Goal: Navigation & Orientation: Find specific page/section

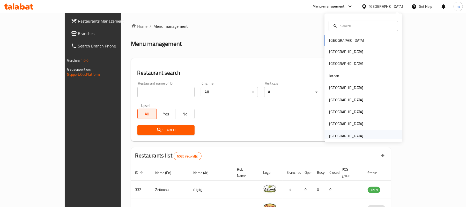
click at [341, 135] on div "United Arab Emirates" at bounding box center [346, 136] width 34 height 6
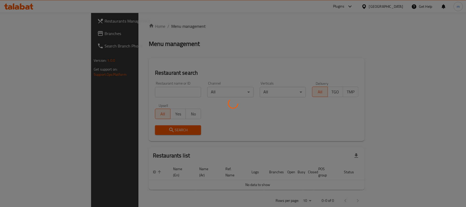
click at [29, 37] on div at bounding box center [233, 103] width 466 height 207
click at [90, 98] on div at bounding box center [233, 103] width 466 height 207
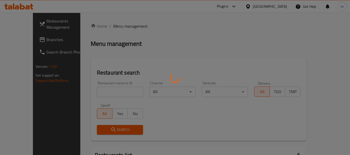
click at [35, 38] on div at bounding box center [175, 77] width 350 height 155
click at [23, 39] on div at bounding box center [175, 77] width 350 height 155
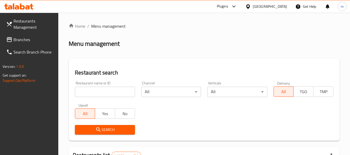
click at [101, 90] on input "search" at bounding box center [105, 92] width 60 height 10
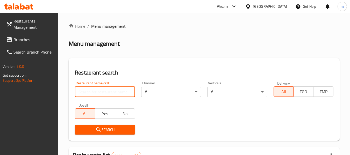
paste input "342929561"
type input "342929561"
click at [19, 41] on span "Branches" at bounding box center [33, 40] width 41 height 6
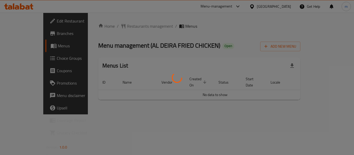
click at [122, 27] on div at bounding box center [177, 77] width 354 height 155
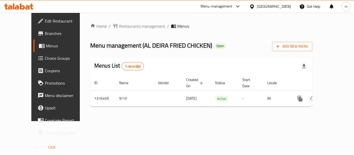
click at [122, 27] on span "Restaurants management" at bounding box center [142, 26] width 46 height 6
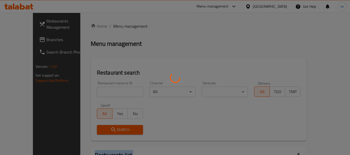
click at [122, 27] on div at bounding box center [175, 77] width 350 height 155
drag, startPoint x: 97, startPoint y: 95, endPoint x: 97, endPoint y: 89, distance: 6.5
click at [97, 95] on div at bounding box center [175, 77] width 350 height 155
click at [97, 89] on div at bounding box center [175, 77] width 350 height 155
drag, startPoint x: 97, startPoint y: 89, endPoint x: 97, endPoint y: 93, distance: 4.7
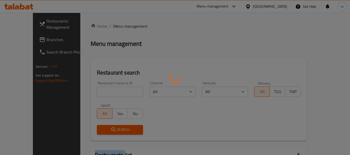
click at [97, 92] on div at bounding box center [175, 77] width 350 height 155
click at [97, 93] on div at bounding box center [175, 77] width 350 height 155
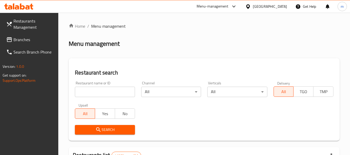
click at [97, 93] on input "search" at bounding box center [105, 92] width 60 height 10
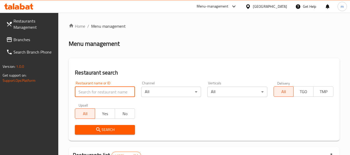
paste input "707693"
type input "707693"
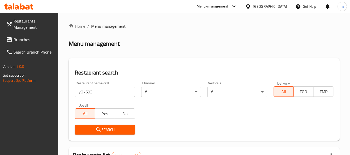
click at [95, 133] on icon "submit" at bounding box center [98, 130] width 6 height 6
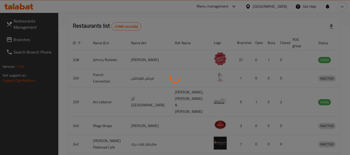
scroll to position [76, 0]
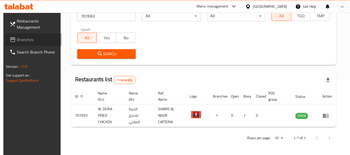
click at [17, 40] on span "Branches" at bounding box center [37, 40] width 41 height 6
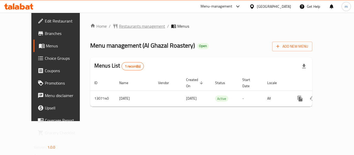
click at [119, 27] on span "Restaurants management" at bounding box center [142, 26] width 46 height 6
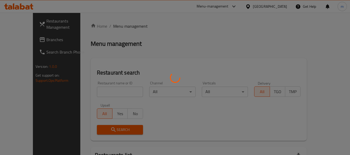
click at [98, 90] on div at bounding box center [175, 77] width 350 height 155
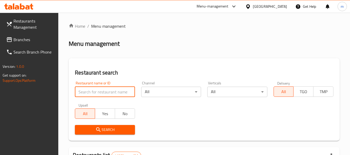
click at [96, 91] on input "search" at bounding box center [105, 92] width 60 height 10
paste input "704156"
type input "704156"
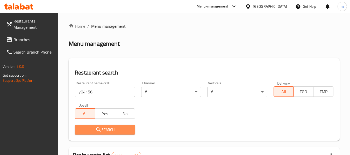
click at [102, 130] on span "Search" at bounding box center [105, 130] width 52 height 6
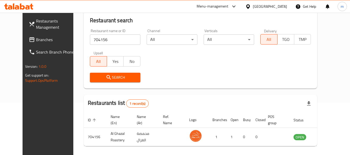
scroll to position [71, 0]
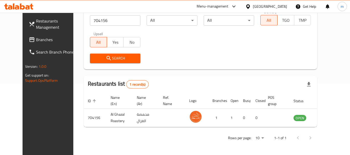
click at [260, 7] on div "United Arab Emirates" at bounding box center [270, 7] width 34 height 6
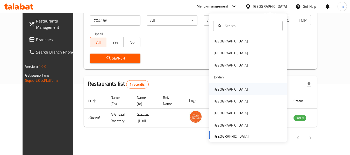
click at [217, 90] on div "[GEOGRAPHIC_DATA]" at bounding box center [231, 89] width 34 height 6
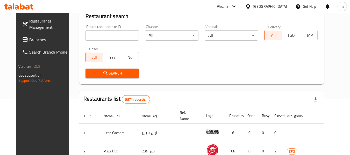
scroll to position [71, 0]
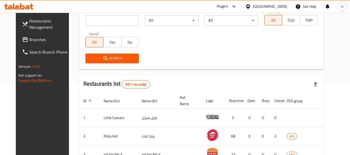
drag, startPoint x: 38, startPoint y: 42, endPoint x: 40, endPoint y: 47, distance: 5.1
click at [38, 42] on span "Branches" at bounding box center [49, 40] width 41 height 6
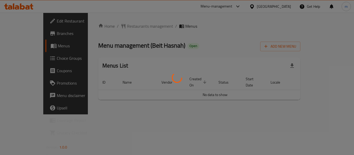
click at [120, 27] on div at bounding box center [177, 77] width 354 height 155
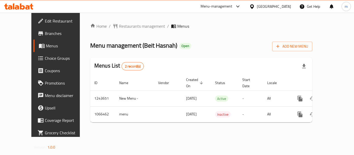
click at [120, 27] on span "Restaurants management" at bounding box center [142, 26] width 46 height 6
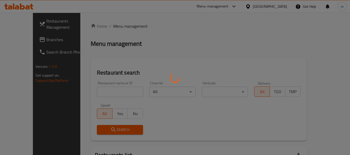
click at [98, 94] on div at bounding box center [175, 77] width 350 height 155
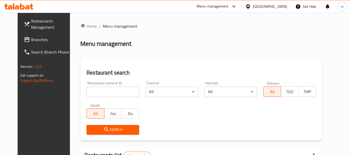
click at [95, 92] on input "search" at bounding box center [112, 92] width 53 height 10
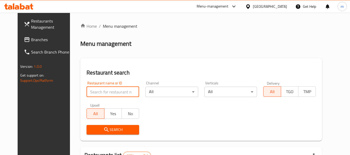
click at [95, 92] on input "search" at bounding box center [112, 92] width 53 height 10
paste input "663444"
type input "663444"
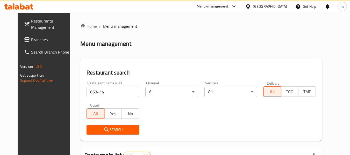
click at [101, 127] on span "Search" at bounding box center [113, 130] width 44 height 6
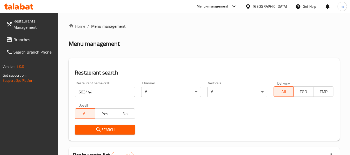
click at [27, 41] on span "Branches" at bounding box center [33, 40] width 41 height 6
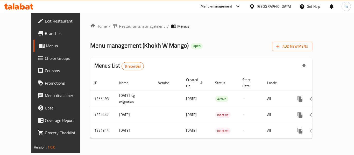
click at [130, 25] on span "Restaurants management" at bounding box center [142, 26] width 46 height 6
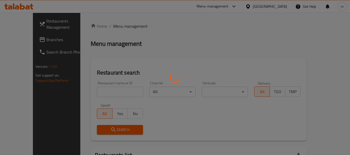
click at [106, 92] on div at bounding box center [175, 77] width 350 height 155
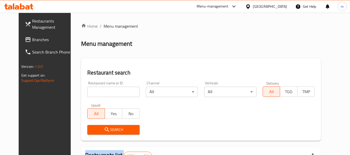
click at [106, 92] on input "search" at bounding box center [113, 92] width 52 height 10
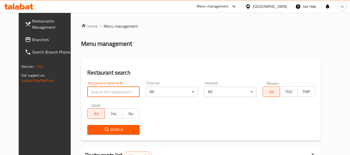
paste input "23507"
type input "23507"
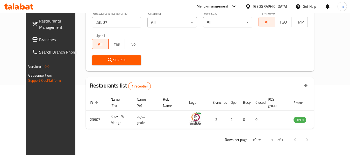
scroll to position [71, 0]
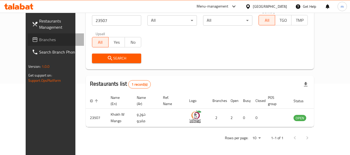
click at [39, 39] on span "Branches" at bounding box center [59, 40] width 41 height 6
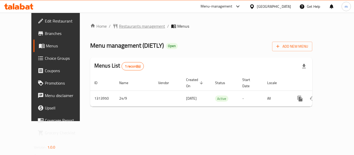
click at [125, 27] on span "Restaurants management" at bounding box center [142, 26] width 46 height 6
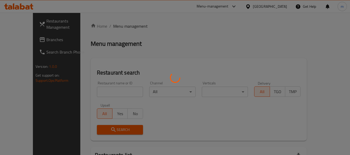
click at [94, 91] on div at bounding box center [175, 77] width 350 height 155
click at [94, 92] on div at bounding box center [175, 77] width 350 height 155
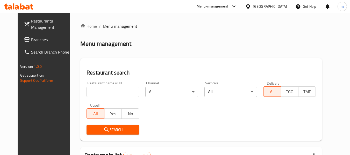
click at [94, 92] on input "search" at bounding box center [112, 92] width 53 height 10
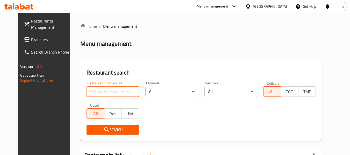
paste input "706705"
type input "706705"
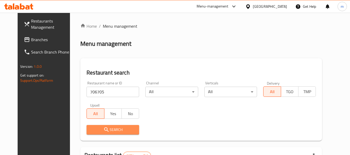
click at [110, 129] on span "Search" at bounding box center [113, 130] width 44 height 6
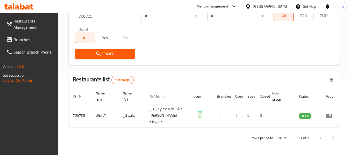
scroll to position [76, 0]
click at [253, 7] on div at bounding box center [249, 7] width 8 height 6
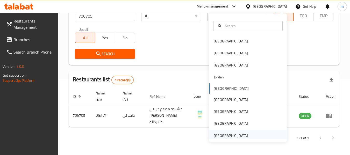
click at [223, 135] on div "[GEOGRAPHIC_DATA]" at bounding box center [231, 136] width 34 height 6
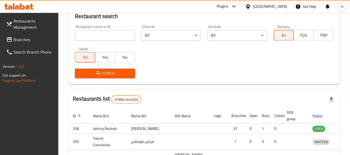
scroll to position [76, 0]
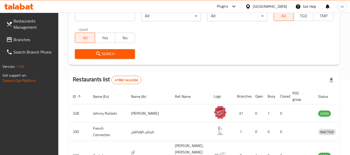
click at [32, 39] on span "Branches" at bounding box center [33, 40] width 41 height 6
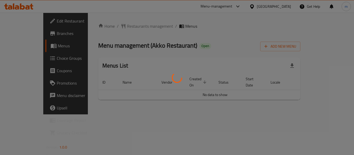
click at [120, 26] on div at bounding box center [177, 77] width 354 height 155
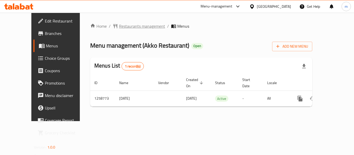
click at [119, 26] on span "Restaurants management" at bounding box center [142, 26] width 46 height 6
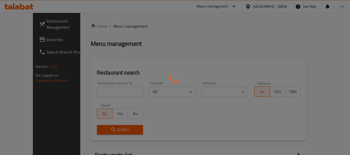
click at [86, 95] on div at bounding box center [175, 77] width 350 height 155
click at [91, 91] on div at bounding box center [175, 77] width 350 height 155
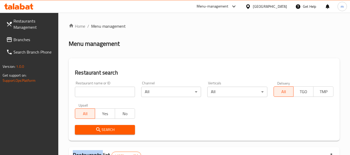
click at [92, 91] on div at bounding box center [175, 77] width 350 height 155
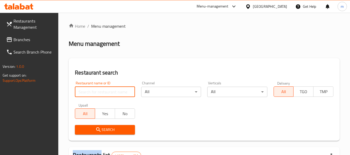
drag, startPoint x: 92, startPoint y: 91, endPoint x: 95, endPoint y: 89, distance: 3.3
click at [92, 91] on input "search" at bounding box center [105, 92] width 60 height 10
paste input "684143"
type input "684143"
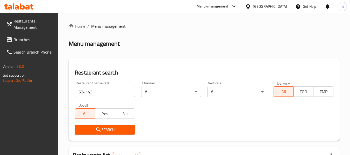
click at [101, 132] on icon "submit" at bounding box center [98, 130] width 6 height 6
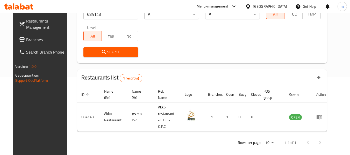
scroll to position [71, 0]
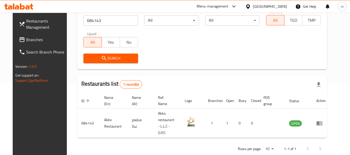
click at [252, 6] on div at bounding box center [249, 7] width 8 height 6
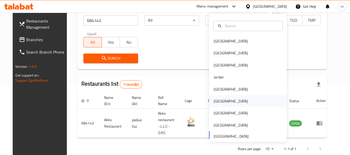
click at [215, 102] on div "[GEOGRAPHIC_DATA]" at bounding box center [231, 101] width 34 height 6
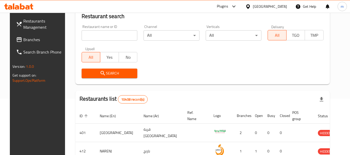
scroll to position [71, 0]
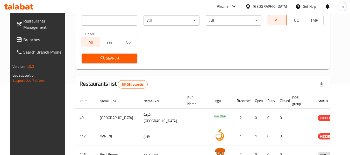
click at [25, 37] on span "Branches" at bounding box center [43, 40] width 41 height 6
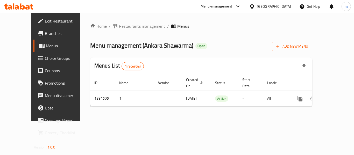
click at [118, 27] on div at bounding box center [177, 77] width 354 height 155
click at [119, 27] on span "Restaurants management" at bounding box center [142, 26] width 46 height 6
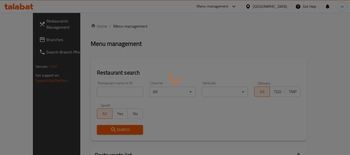
click at [99, 89] on div at bounding box center [175, 77] width 350 height 155
click at [99, 91] on div at bounding box center [175, 77] width 350 height 155
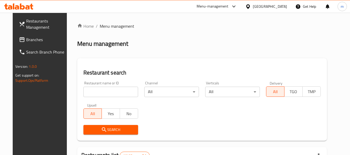
click at [99, 91] on input "search" at bounding box center [110, 92] width 55 height 10
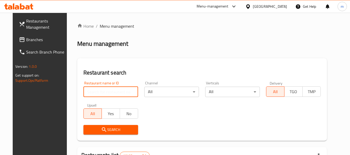
click at [99, 91] on input "search" at bounding box center [110, 92] width 55 height 10
paste input "695667"
type input "695667"
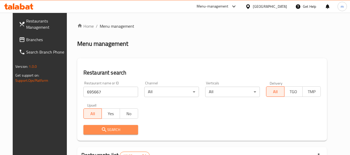
click at [108, 129] on span "Search" at bounding box center [111, 130] width 46 height 6
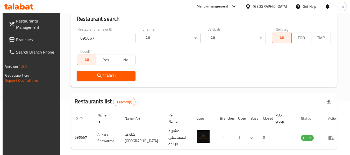
scroll to position [76, 0]
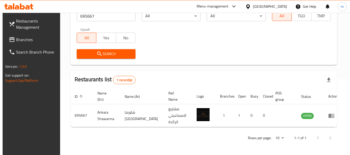
drag, startPoint x: 273, startPoint y: 5, endPoint x: 288, endPoint y: 33, distance: 31.6
click at [250, 5] on icon at bounding box center [248, 6] width 4 height 4
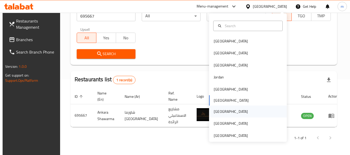
click at [217, 112] on div "[GEOGRAPHIC_DATA]" at bounding box center [231, 112] width 34 height 6
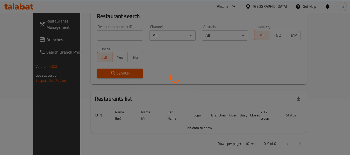
scroll to position [76, 0]
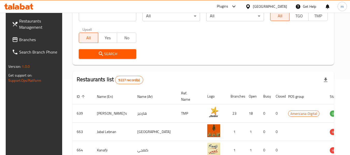
click at [26, 35] on link "Branches" at bounding box center [36, 39] width 56 height 12
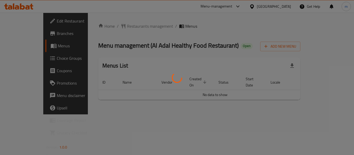
click at [114, 27] on div at bounding box center [177, 77] width 354 height 155
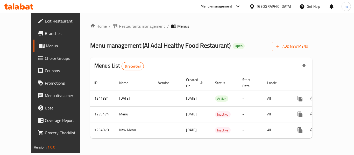
click at [119, 26] on span "Restaurants management" at bounding box center [142, 26] width 46 height 6
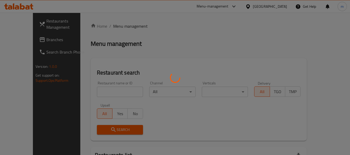
click at [103, 90] on div at bounding box center [175, 77] width 350 height 155
click at [101, 91] on div at bounding box center [175, 77] width 350 height 155
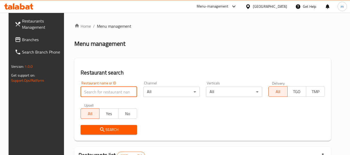
click at [101, 91] on input "search" at bounding box center [109, 92] width 56 height 10
paste input "678489"
type input "678489"
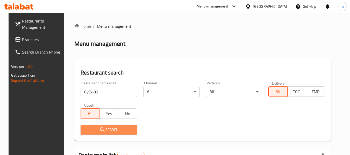
click at [111, 127] on span "Search" at bounding box center [109, 130] width 48 height 6
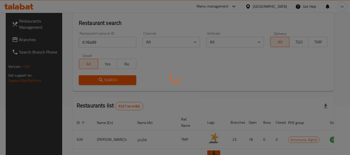
scroll to position [52, 0]
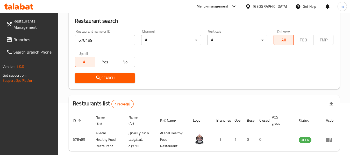
click at [253, 9] on div at bounding box center [249, 7] width 8 height 6
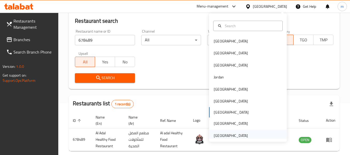
click at [228, 136] on div "[GEOGRAPHIC_DATA]" at bounding box center [231, 136] width 34 height 6
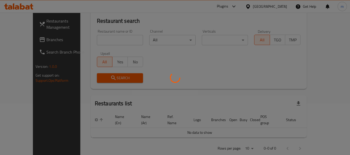
click at [23, 44] on div at bounding box center [175, 77] width 350 height 155
click at [24, 41] on div at bounding box center [175, 77] width 350 height 155
click at [25, 40] on div at bounding box center [175, 77] width 350 height 155
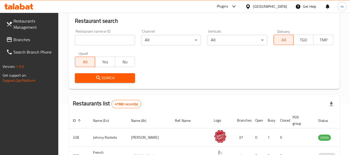
click at [28, 40] on span "Branches" at bounding box center [33, 40] width 41 height 6
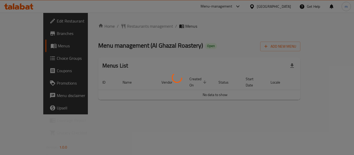
click at [114, 25] on div at bounding box center [177, 77] width 354 height 155
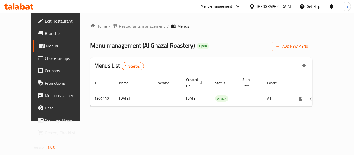
click at [120, 28] on div at bounding box center [177, 77] width 354 height 155
click at [119, 28] on span "Restaurants management" at bounding box center [142, 26] width 46 height 6
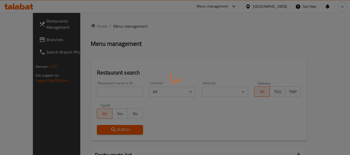
click at [101, 95] on div at bounding box center [175, 77] width 350 height 155
click at [98, 93] on div at bounding box center [175, 77] width 350 height 155
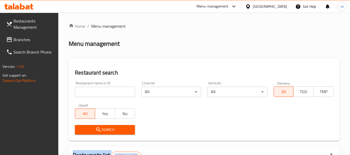
click at [97, 93] on div at bounding box center [175, 77] width 350 height 155
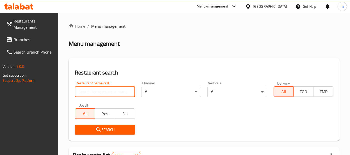
drag, startPoint x: 97, startPoint y: 93, endPoint x: 96, endPoint y: 90, distance: 3.5
click at [97, 93] on input "search" at bounding box center [105, 92] width 60 height 10
paste input "704156"
type input "704156"
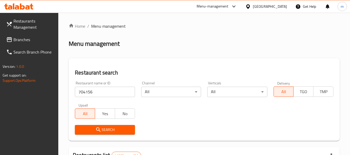
click at [103, 128] on span "Search" at bounding box center [105, 130] width 52 height 6
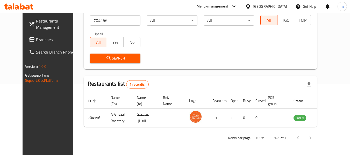
scroll to position [71, 0]
